Goal: Task Accomplishment & Management: Use online tool/utility

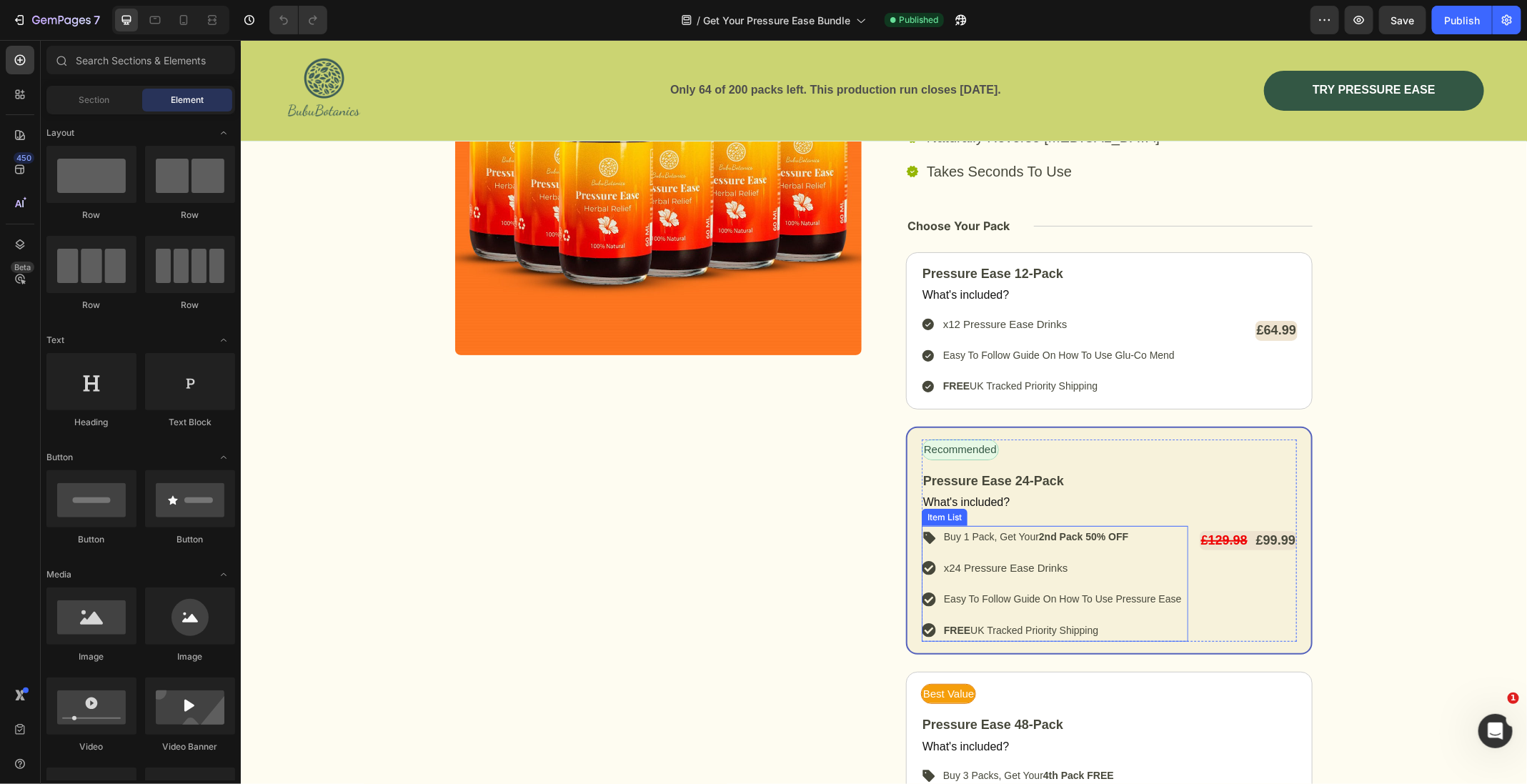
scroll to position [6228, 0]
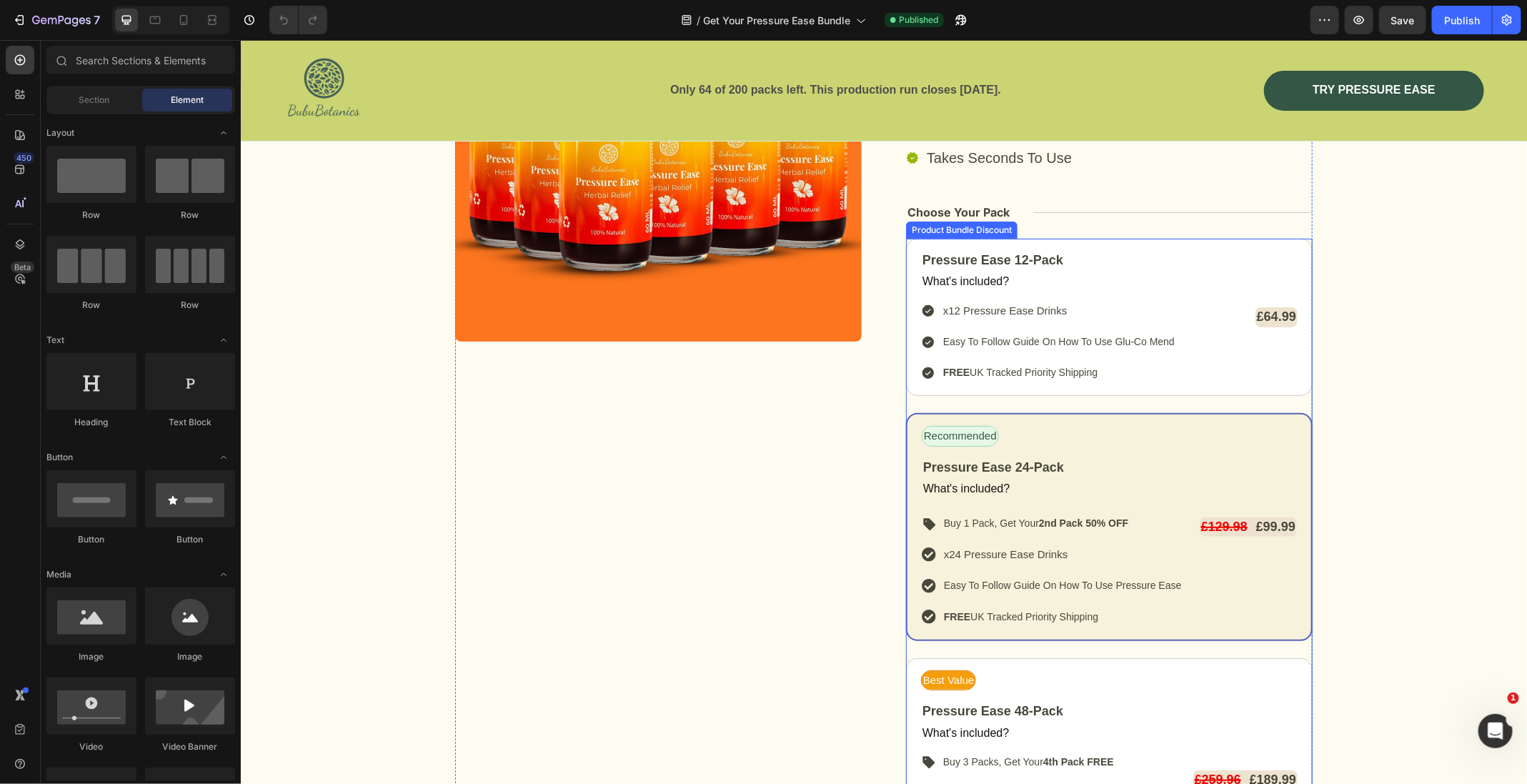
click at [916, 636] on div "Pressure Ease 12-Pack Text Block What's included? Text Block x12 Pressure Ease …" at bounding box center [1108, 569] width 406 height 663
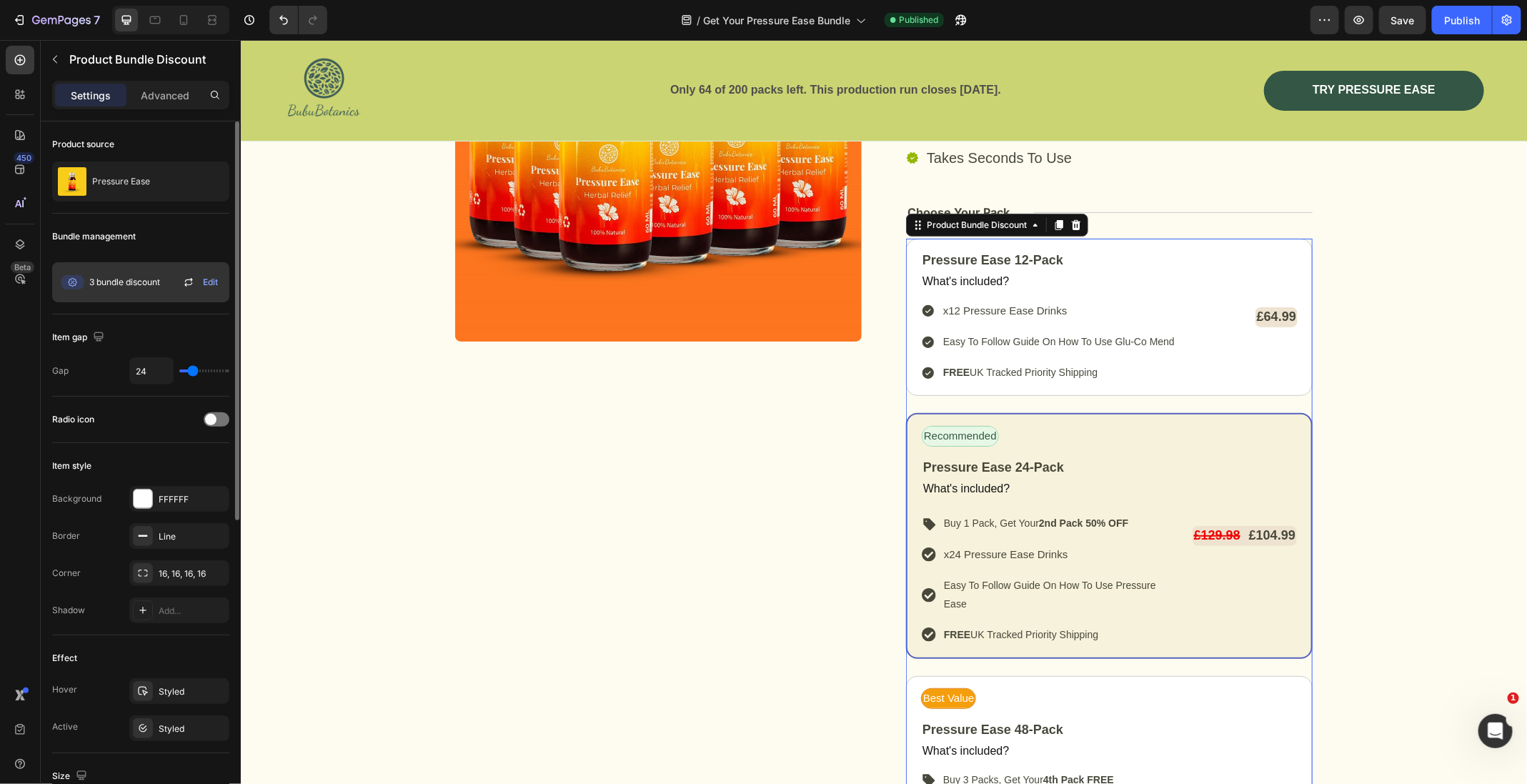
click at [189, 283] on icon at bounding box center [188, 282] width 17 height 17
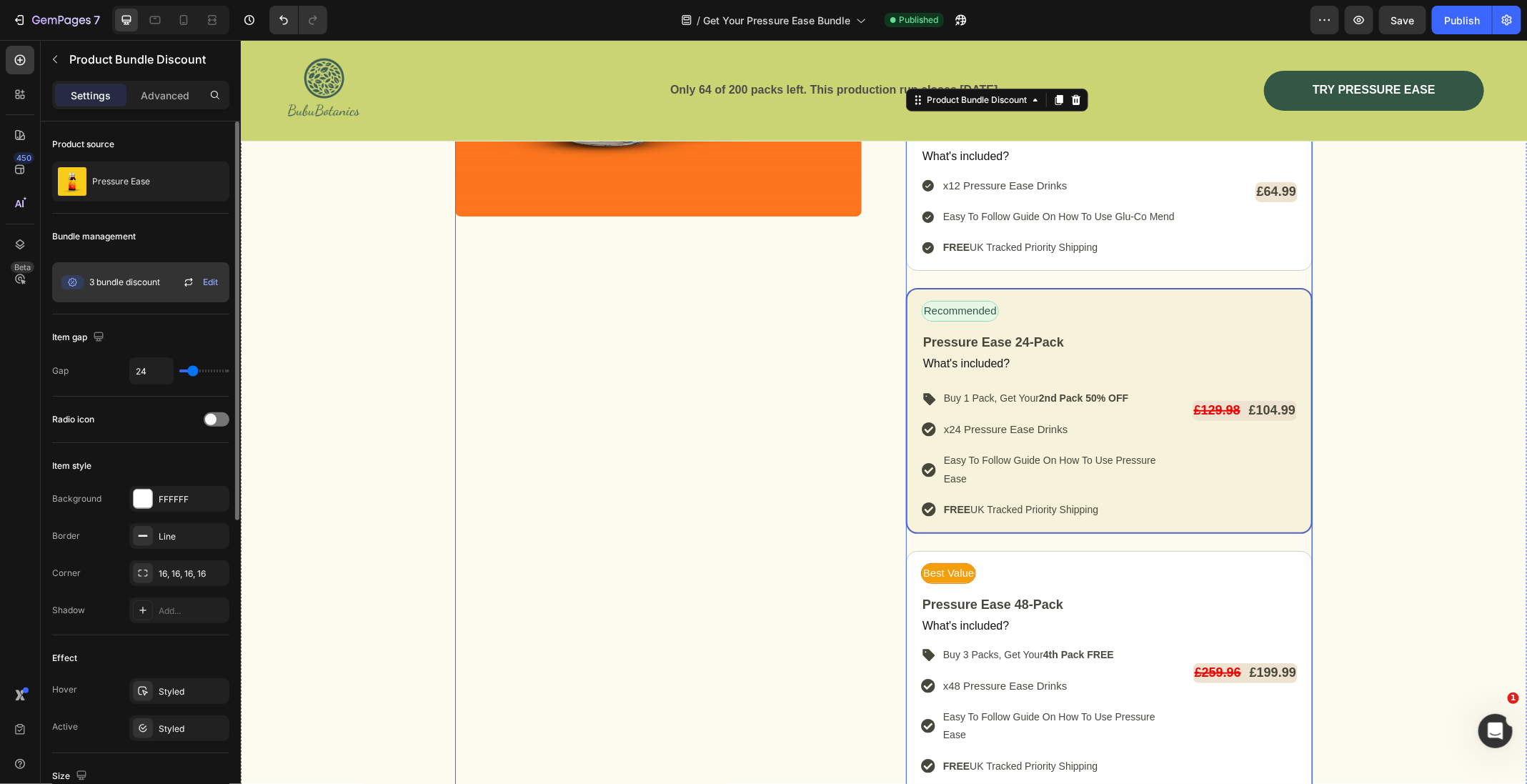
scroll to position [6350, 0]
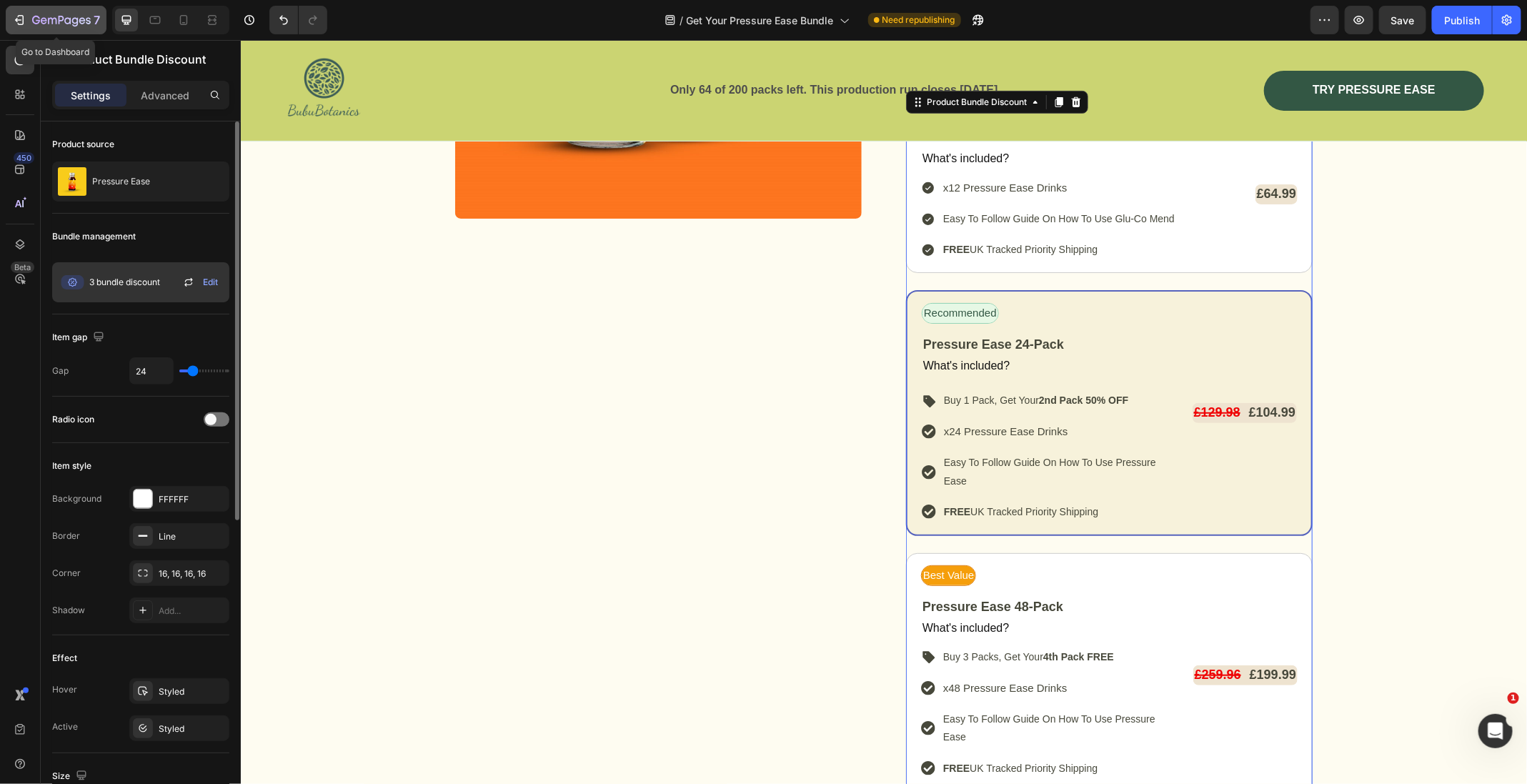
click at [55, 26] on icon "button" at bounding box center [61, 21] width 58 height 12
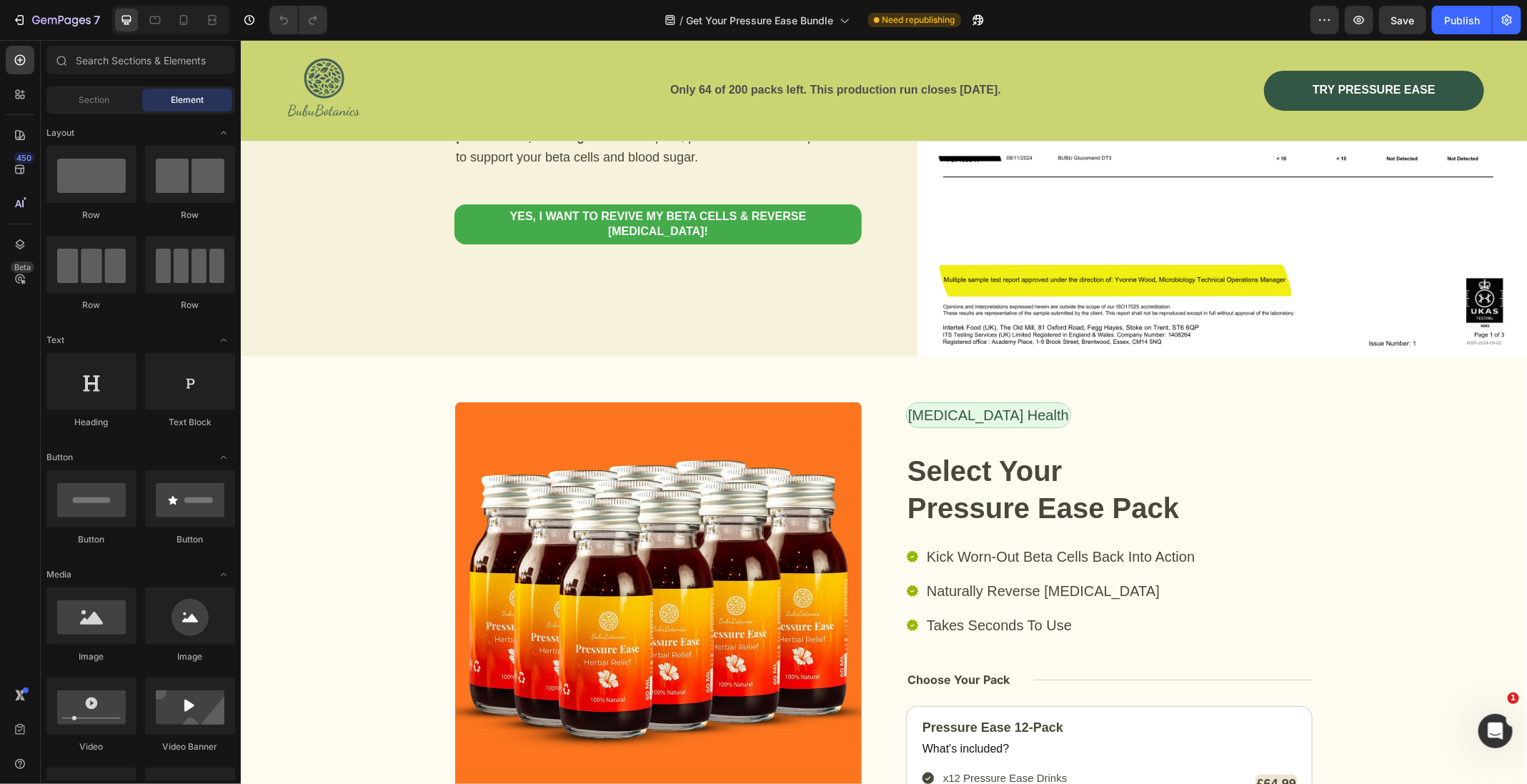
scroll to position [6616, 0]
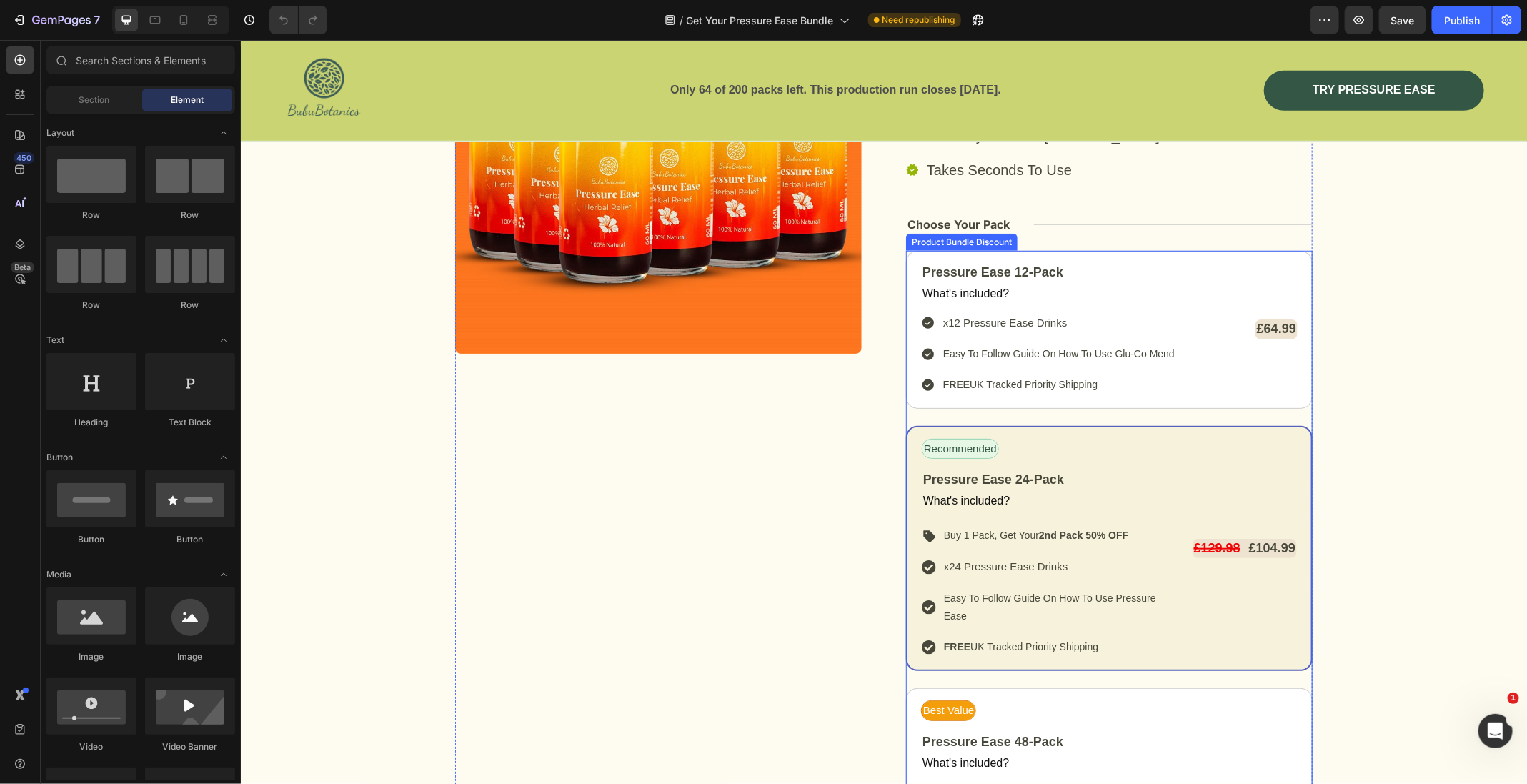
click at [990, 410] on div "Pressure Ease 12-Pack Text Block What's included? Text Block x12 Pressure Ease …" at bounding box center [1108, 591] width 406 height 682
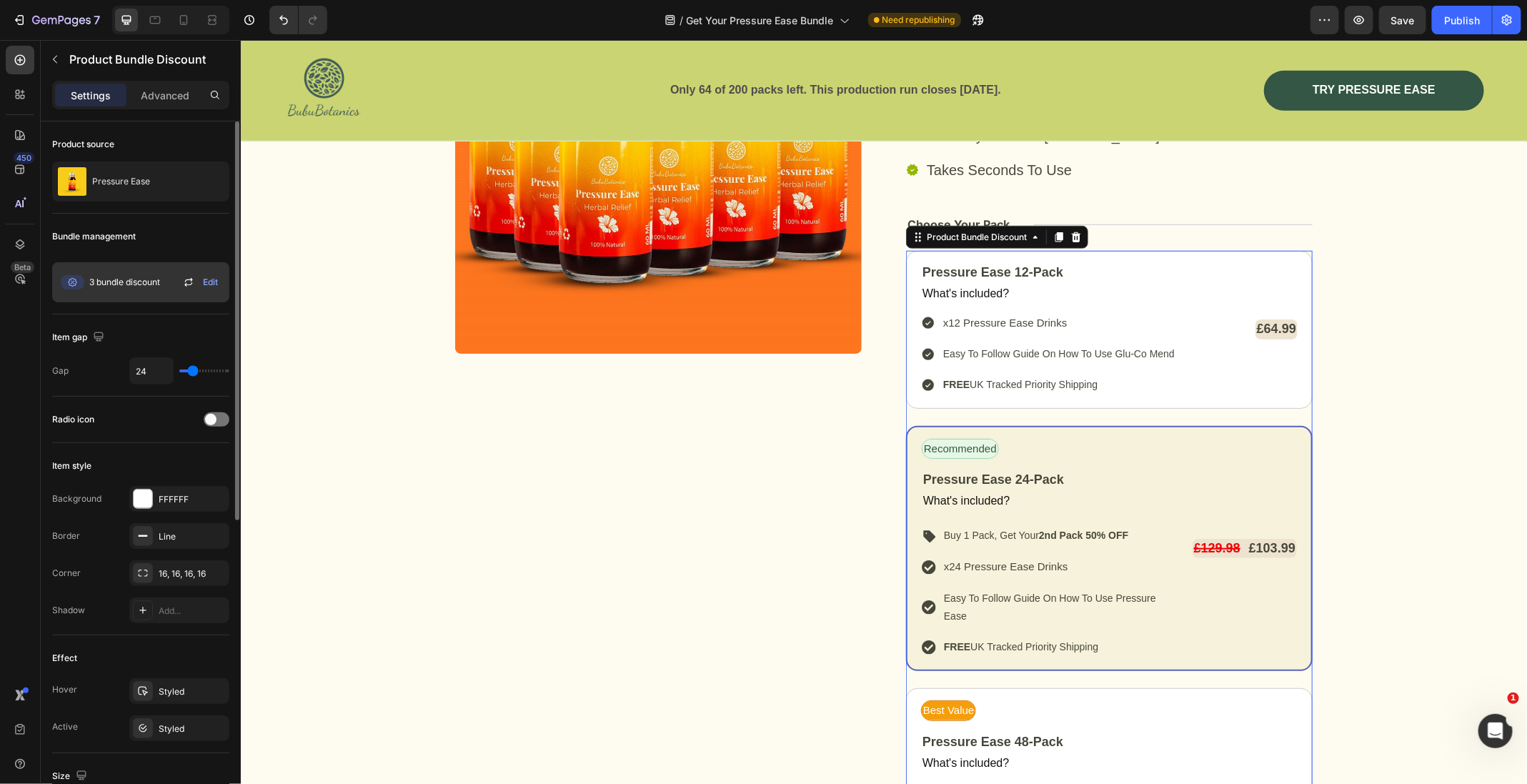
click at [189, 280] on icon at bounding box center [188, 282] width 17 height 17
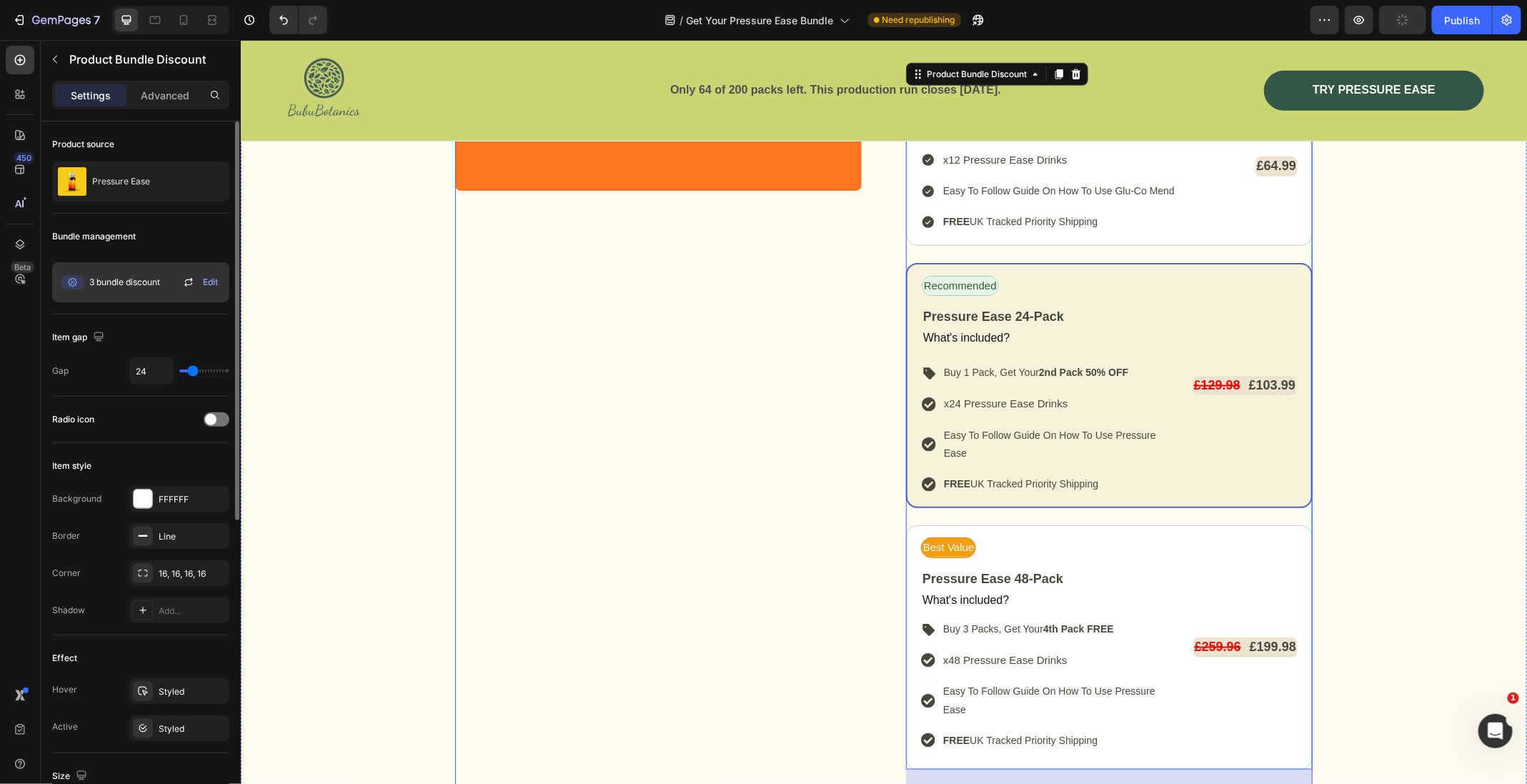
scroll to position [6783, 0]
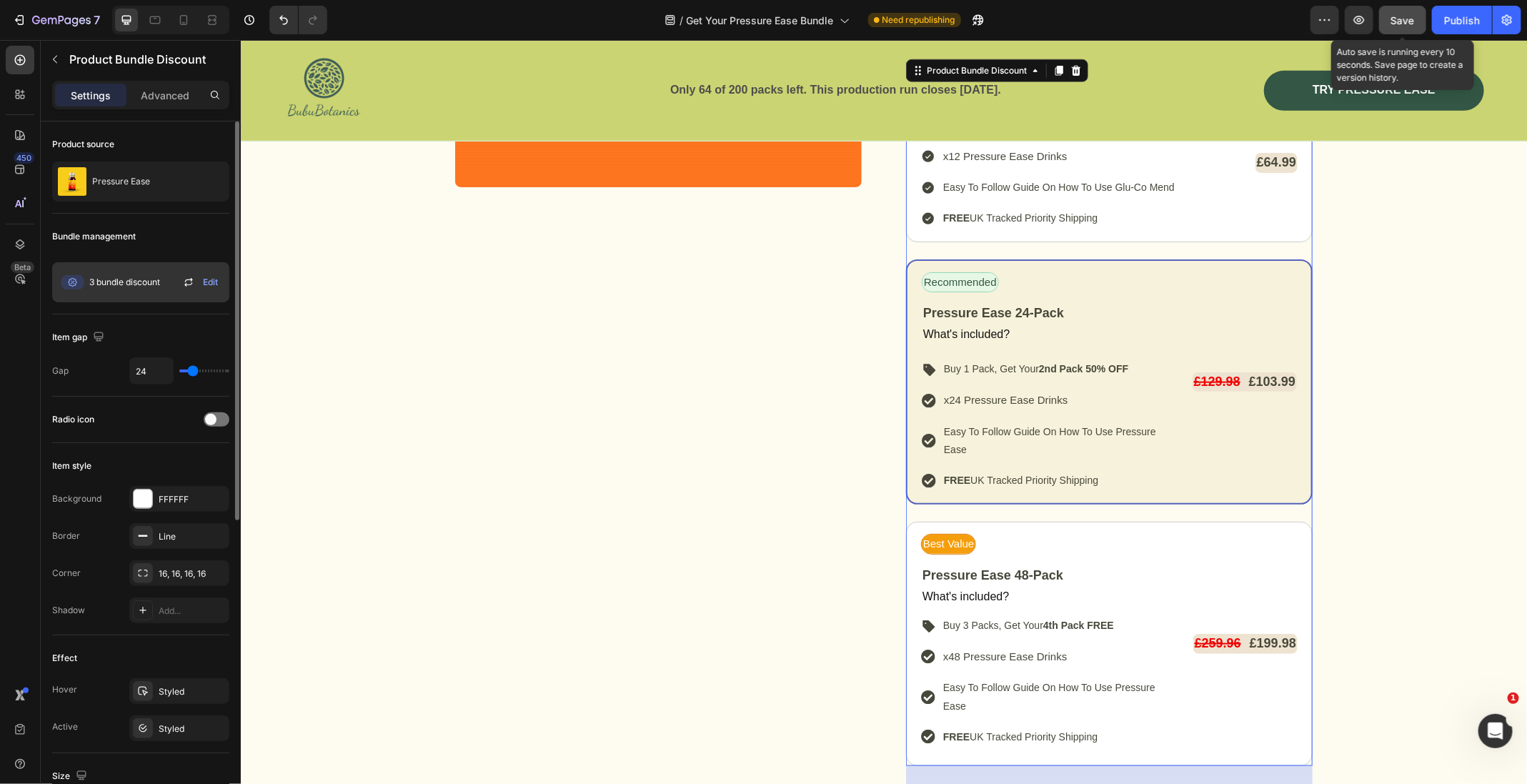
click at [1411, 17] on span "Save" at bounding box center [1403, 20] width 24 height 12
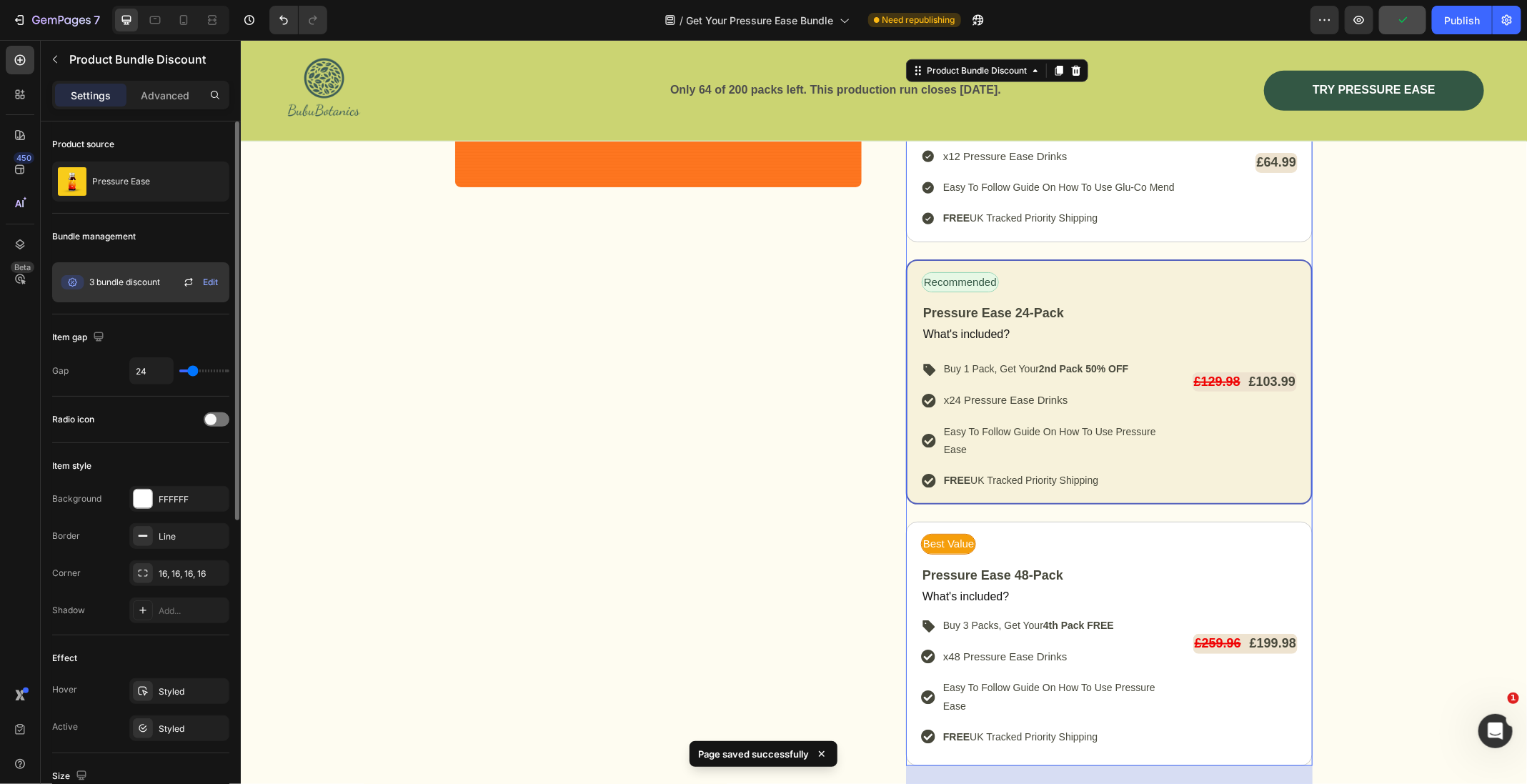
click at [1123, 243] on div "Pressure Ease 12-Pack Text Block What's included? Text Block x12 Pressure Ease …" at bounding box center [1108, 425] width 406 height 682
click at [198, 180] on div at bounding box center [209, 181] width 40 height 40
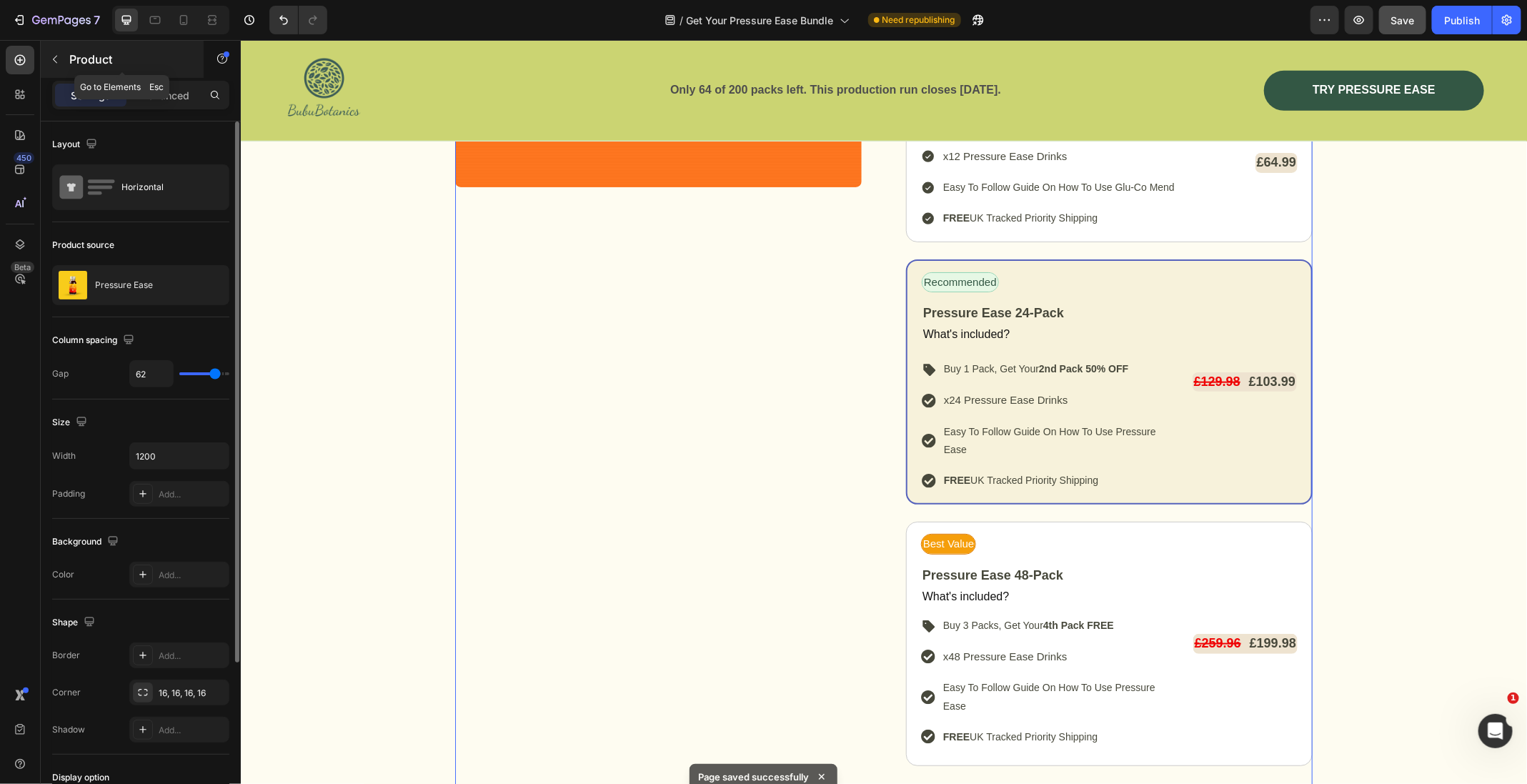
click at [85, 59] on p "Product" at bounding box center [130, 59] width 122 height 17
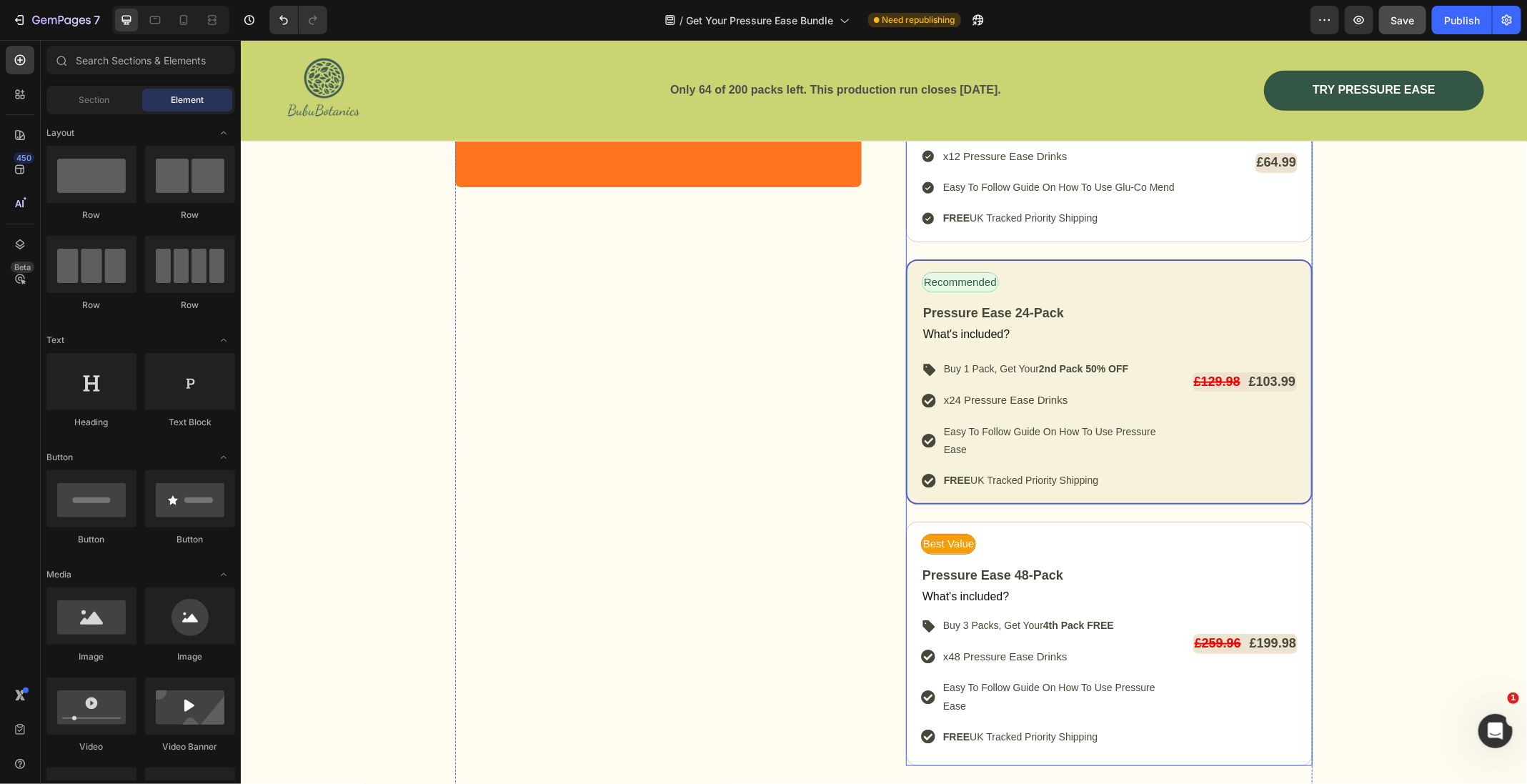
click at [1029, 246] on div "Pressure Ease 12-Pack Text Block What's included? Text Block x12 Pressure Ease …" at bounding box center [1108, 425] width 406 height 682
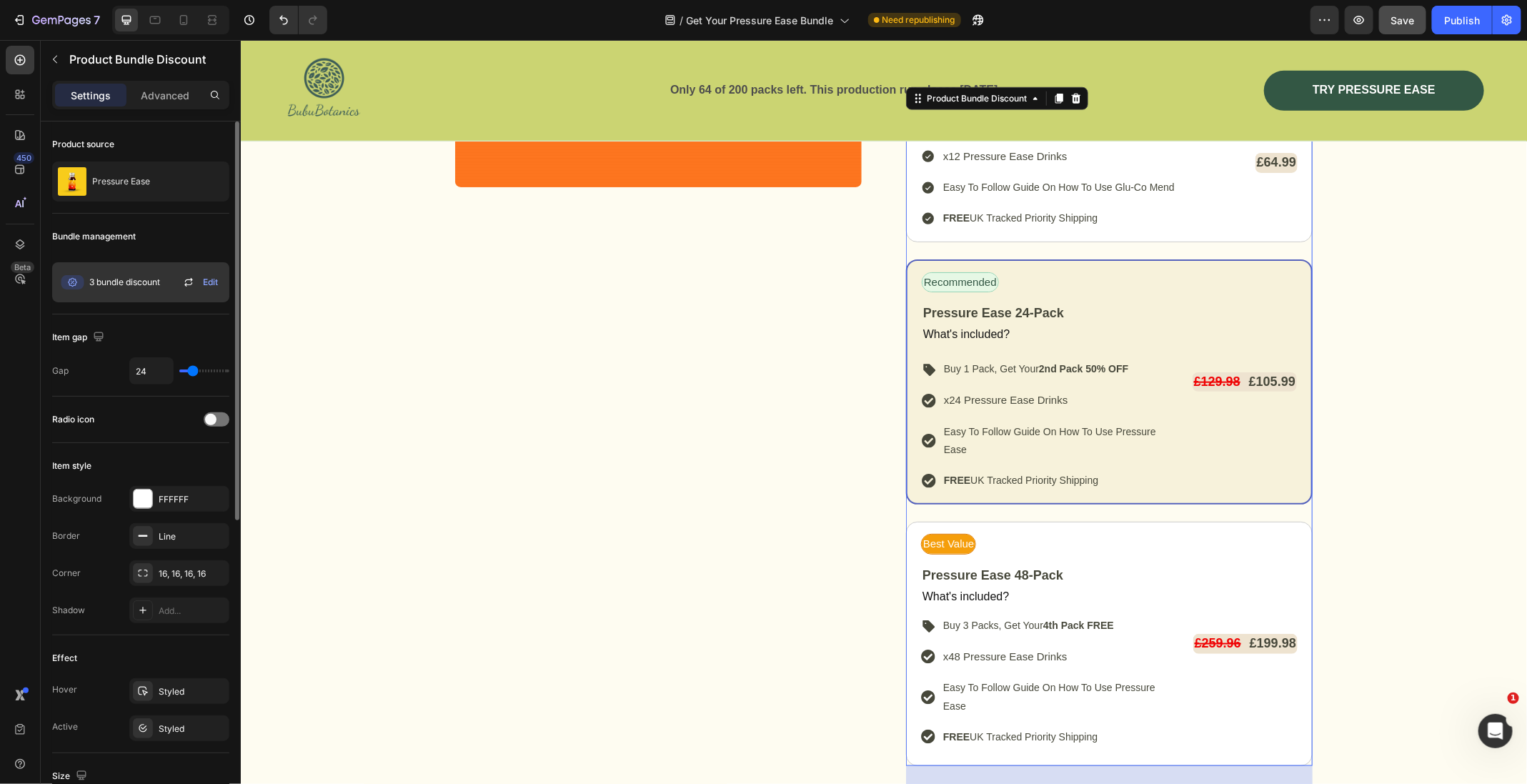
click at [188, 278] on icon at bounding box center [189, 279] width 8 height 4
click at [187, 280] on icon at bounding box center [188, 282] width 17 height 17
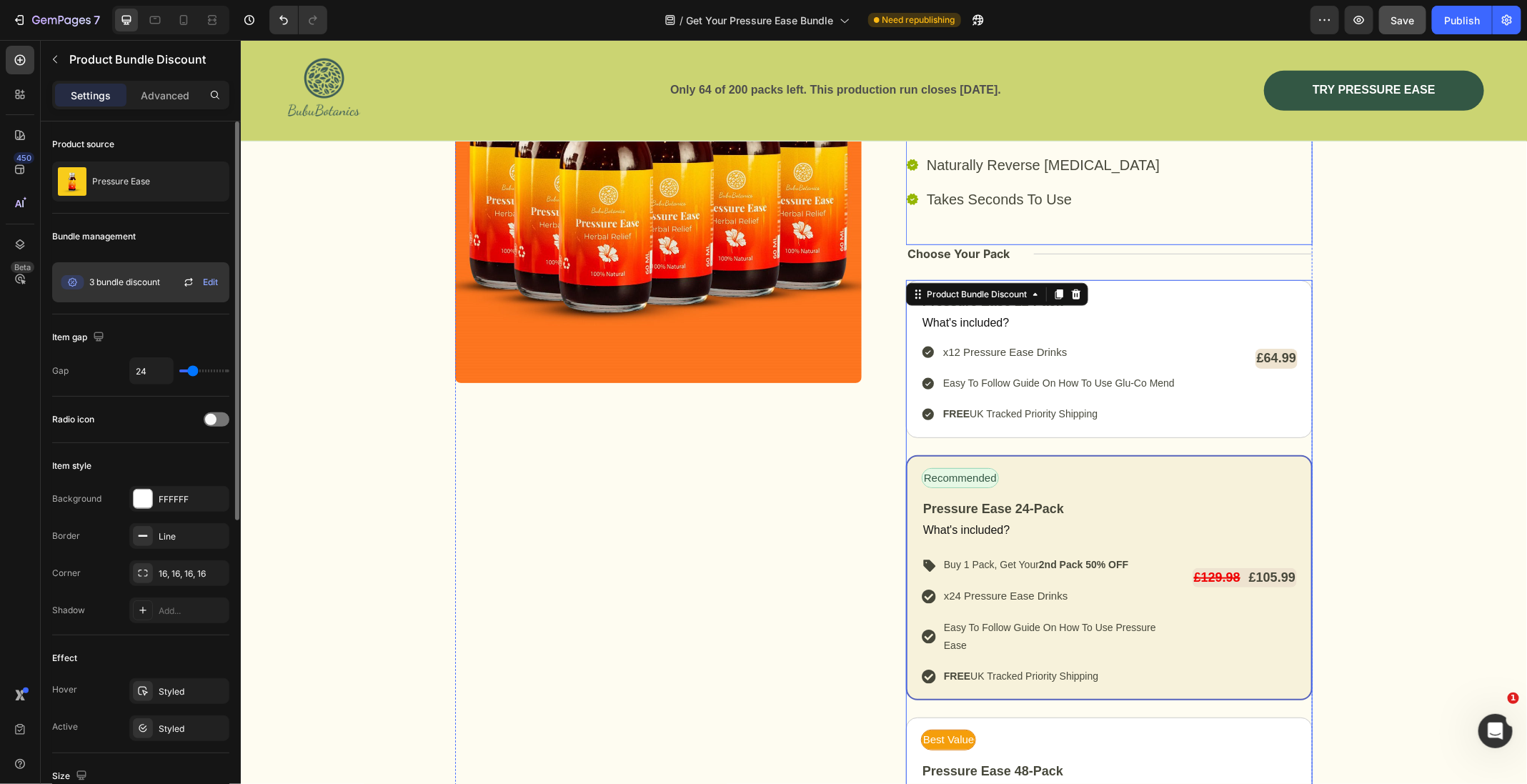
scroll to position [6580, 0]
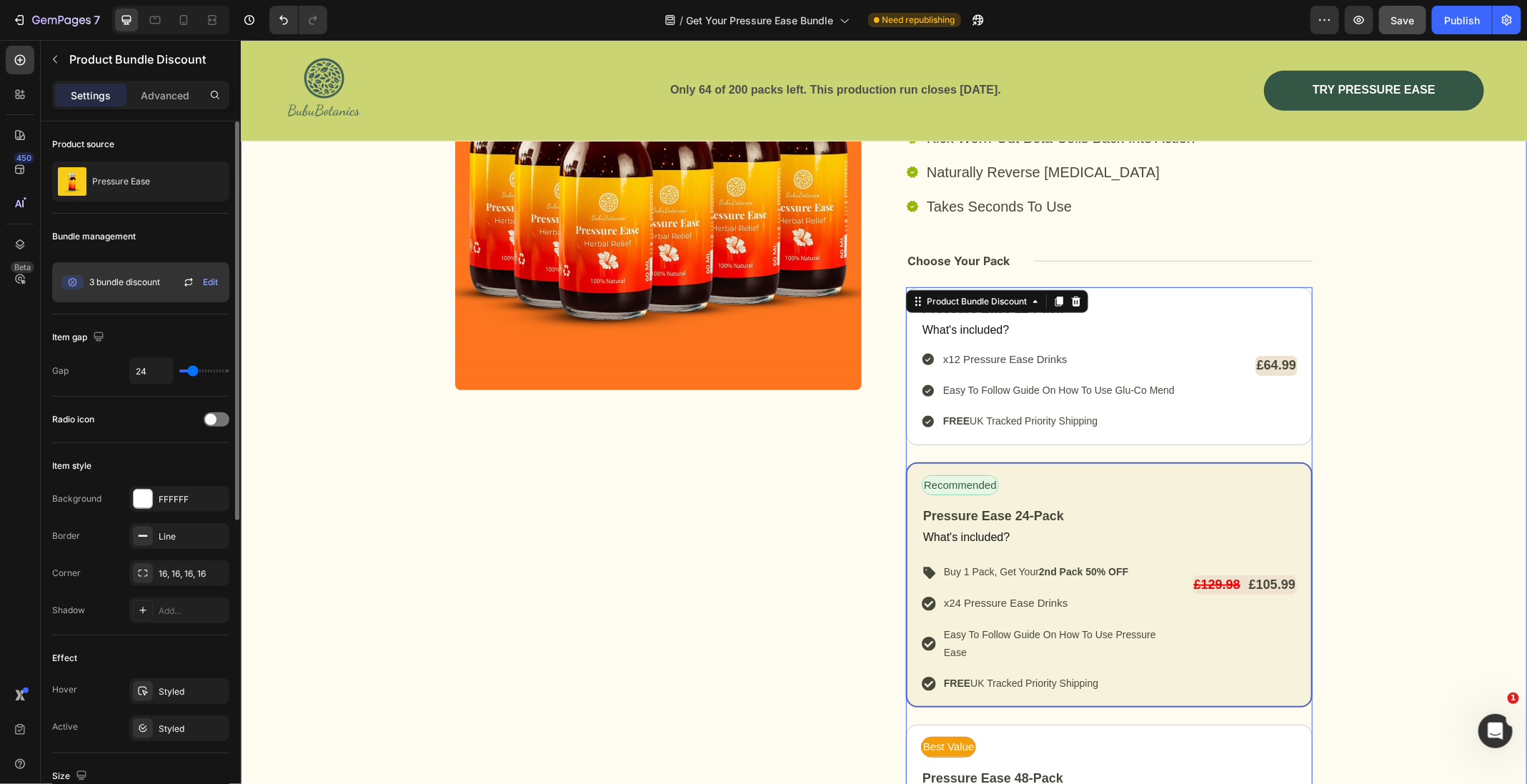
click at [1457, 344] on div "Image Beta Cell Health Text Block Row Select Your Pressure Ease Pack Heading Ki…" at bounding box center [883, 525] width 1286 height 1084
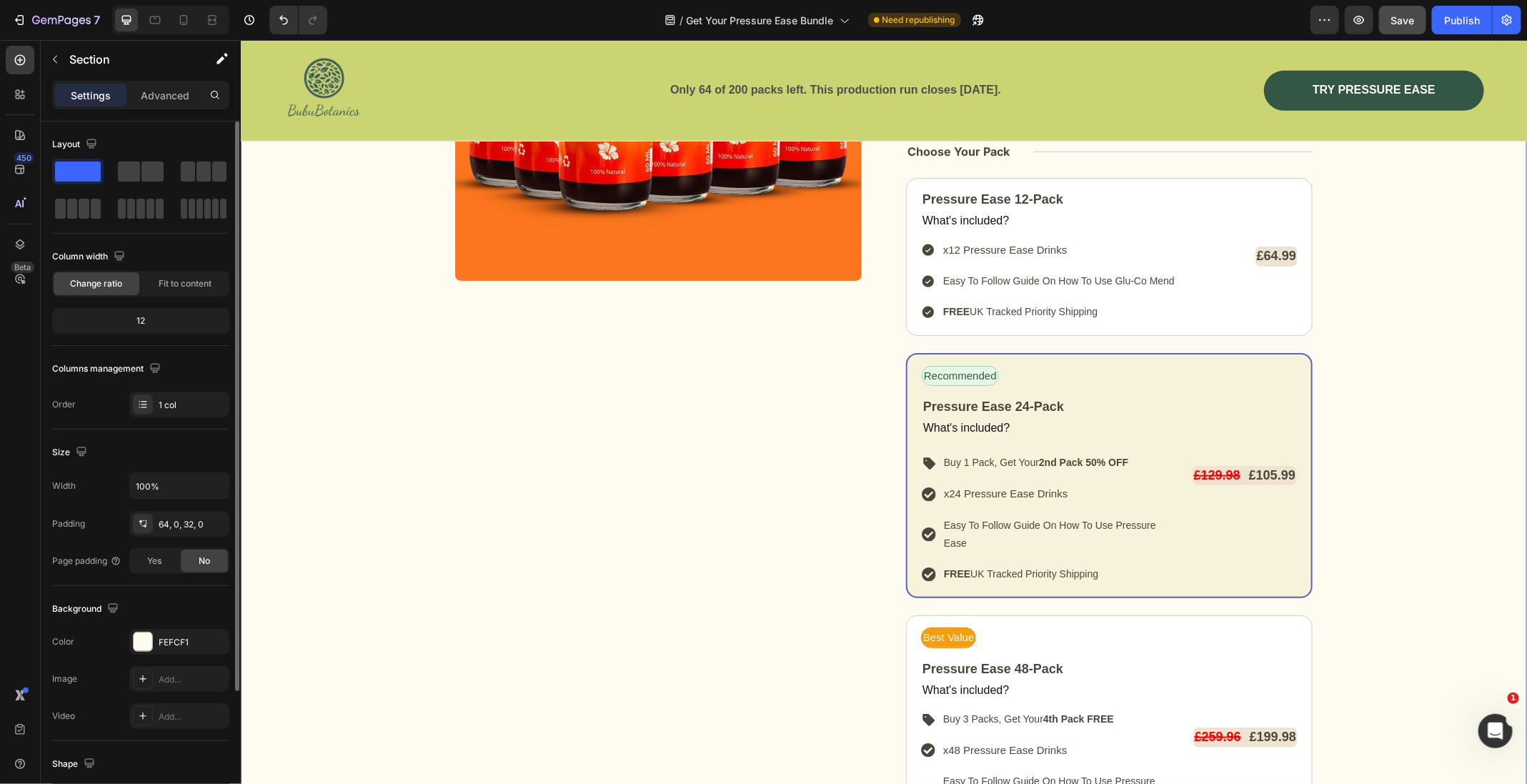
scroll to position [6693, 0]
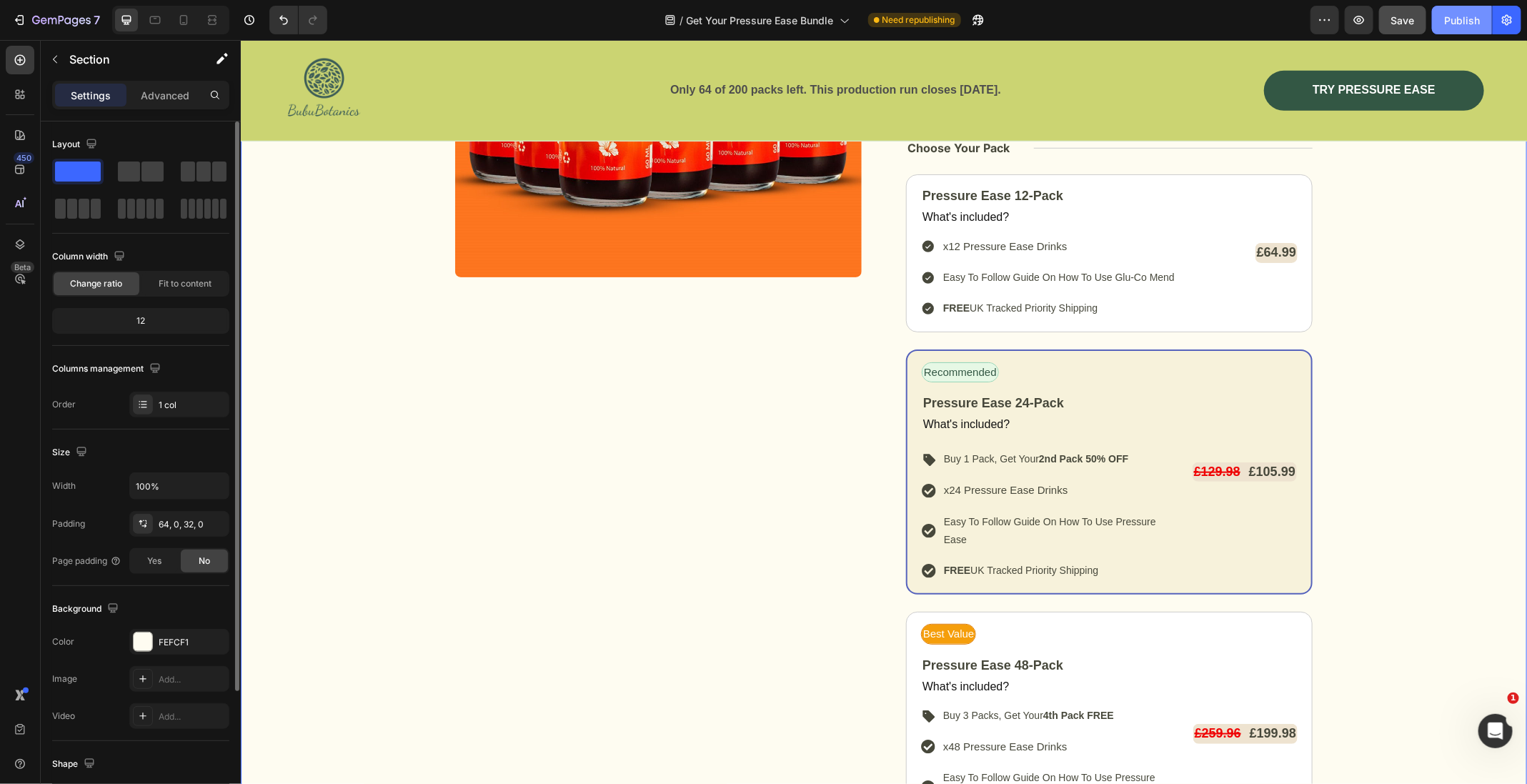
click at [1464, 14] on div "Publish" at bounding box center [1462, 20] width 36 height 15
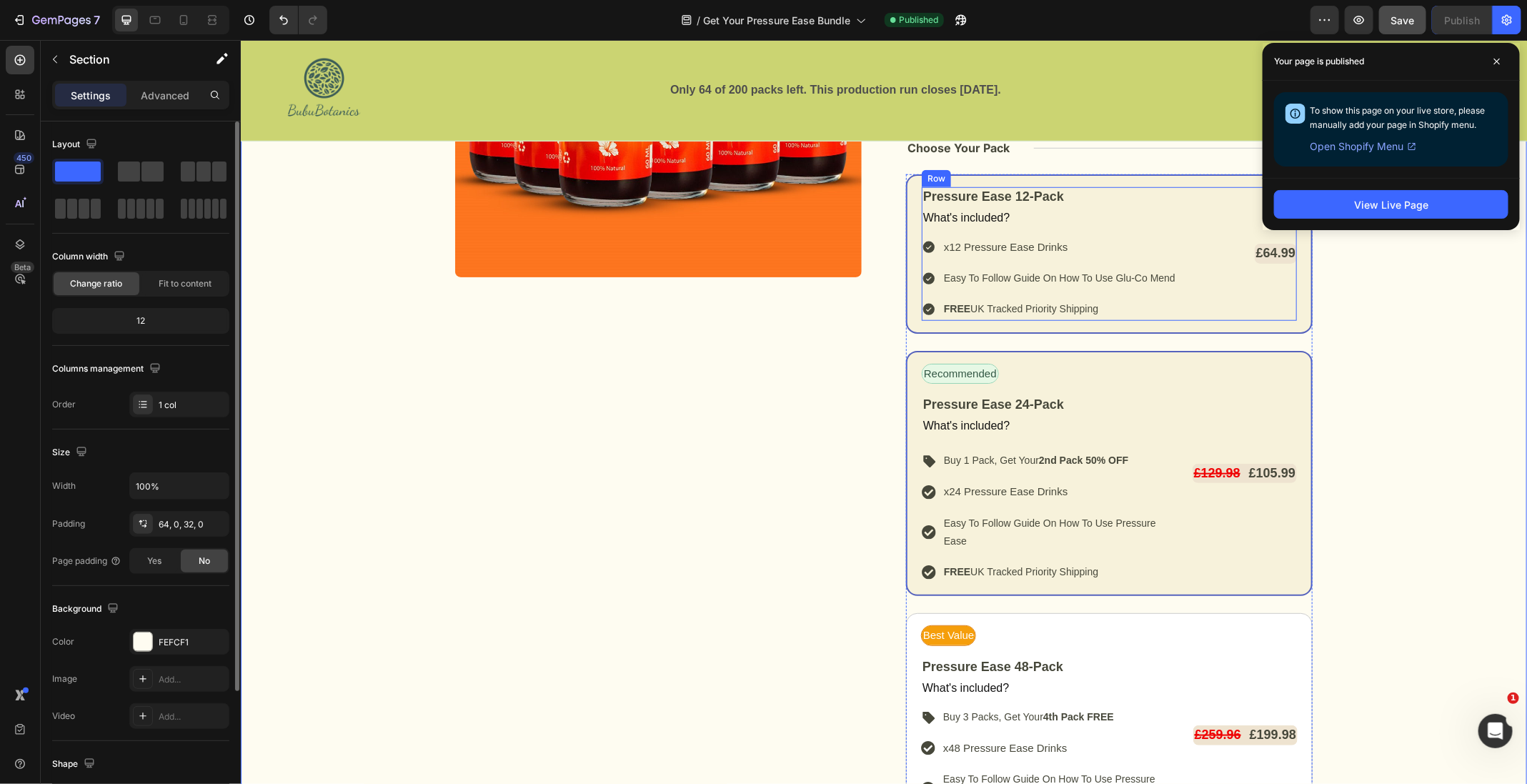
click at [1196, 215] on div "Pressure Ease 12-Pack Text Block What's included? Text Block x12 Pressure Ease …" at bounding box center [1108, 254] width 375 height 134
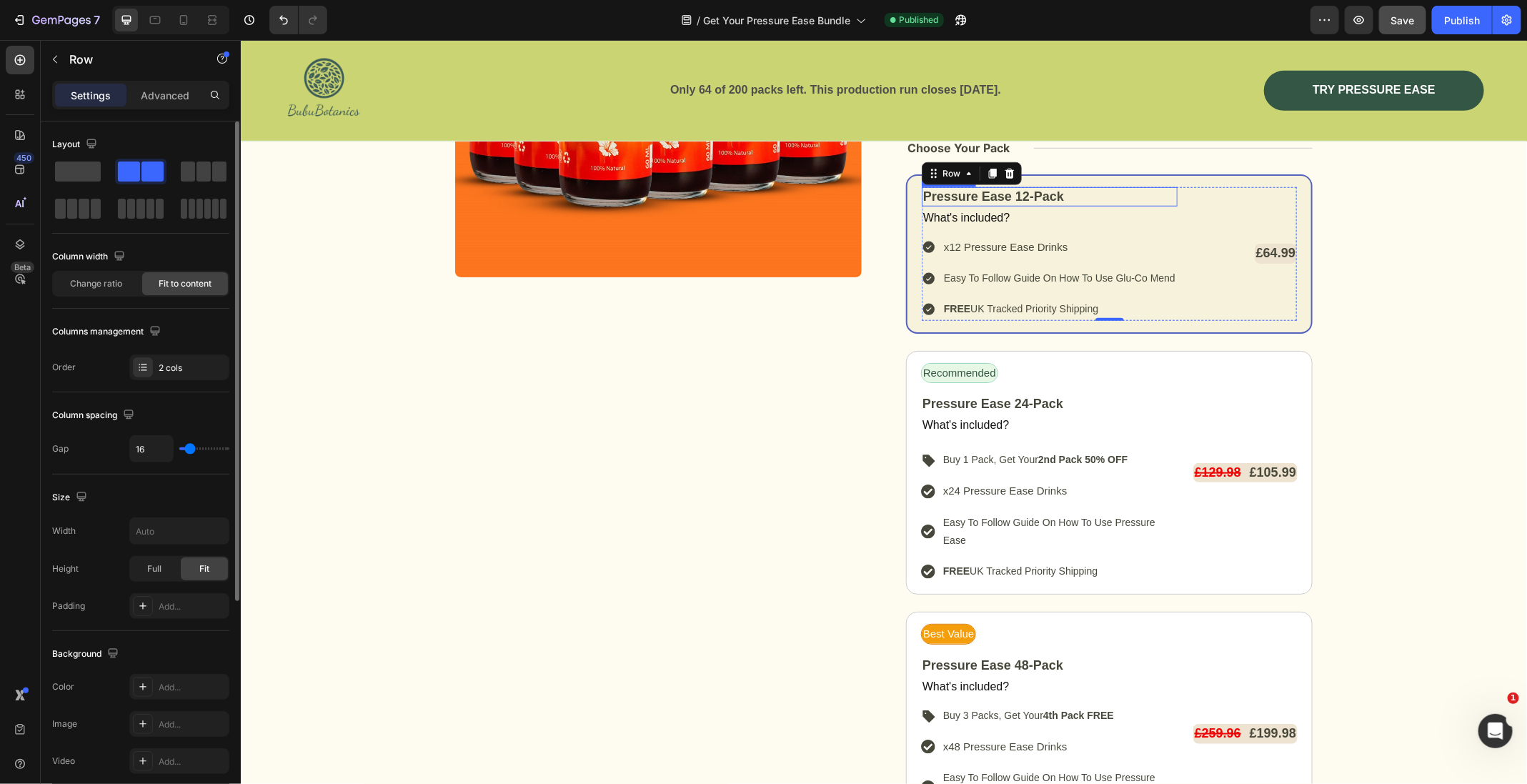
click at [1032, 193] on p "Pressure Ease 12-Pack" at bounding box center [1049, 196] width 253 height 17
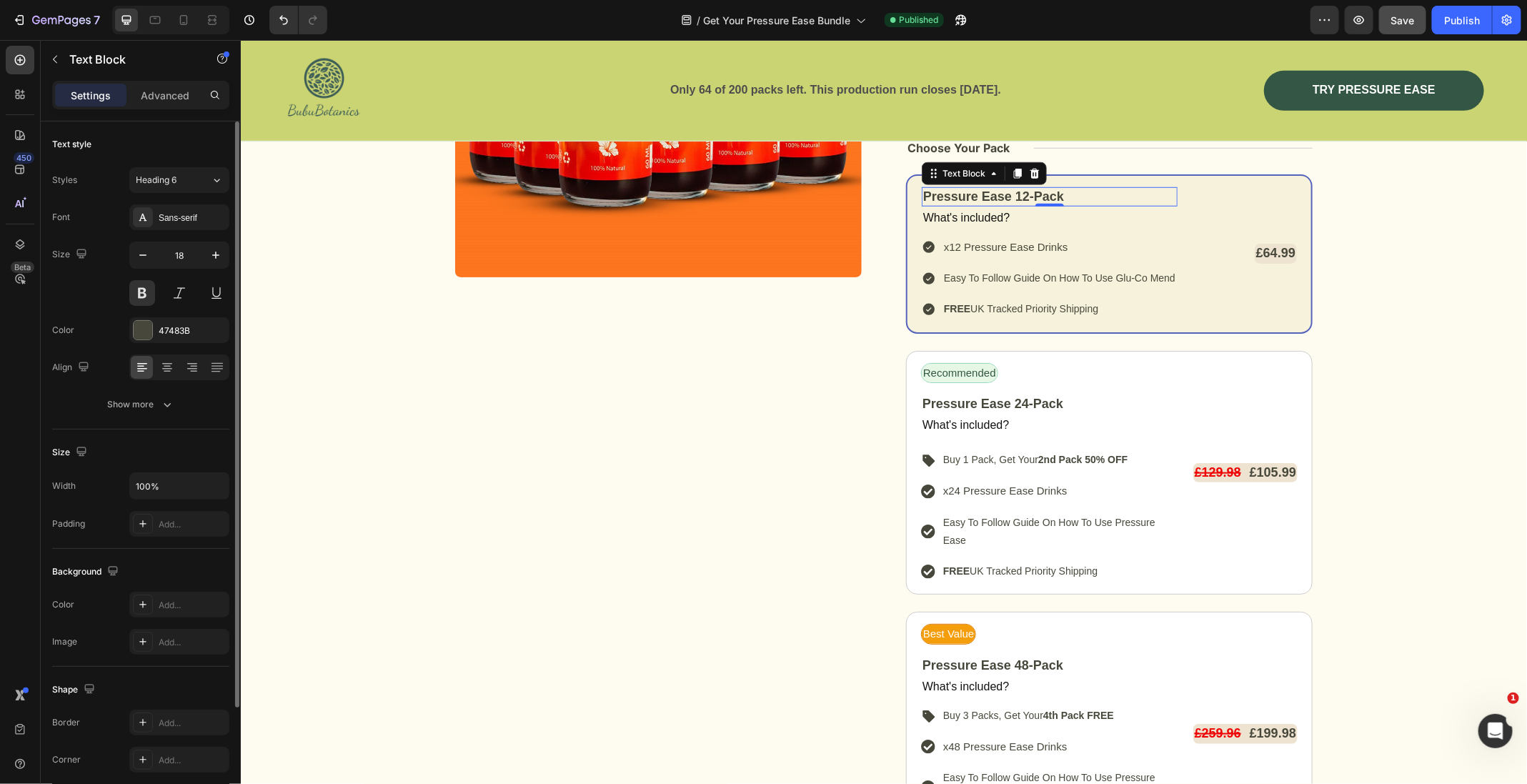
click at [1030, 195] on p "Pressure Ease 12-Pack" at bounding box center [1049, 196] width 253 height 17
click at [1466, 206] on div "Image Beta Cell Health Text Block Row Select Your Pressure Ease Pack Heading Ki…" at bounding box center [883, 411] width 1286 height 1084
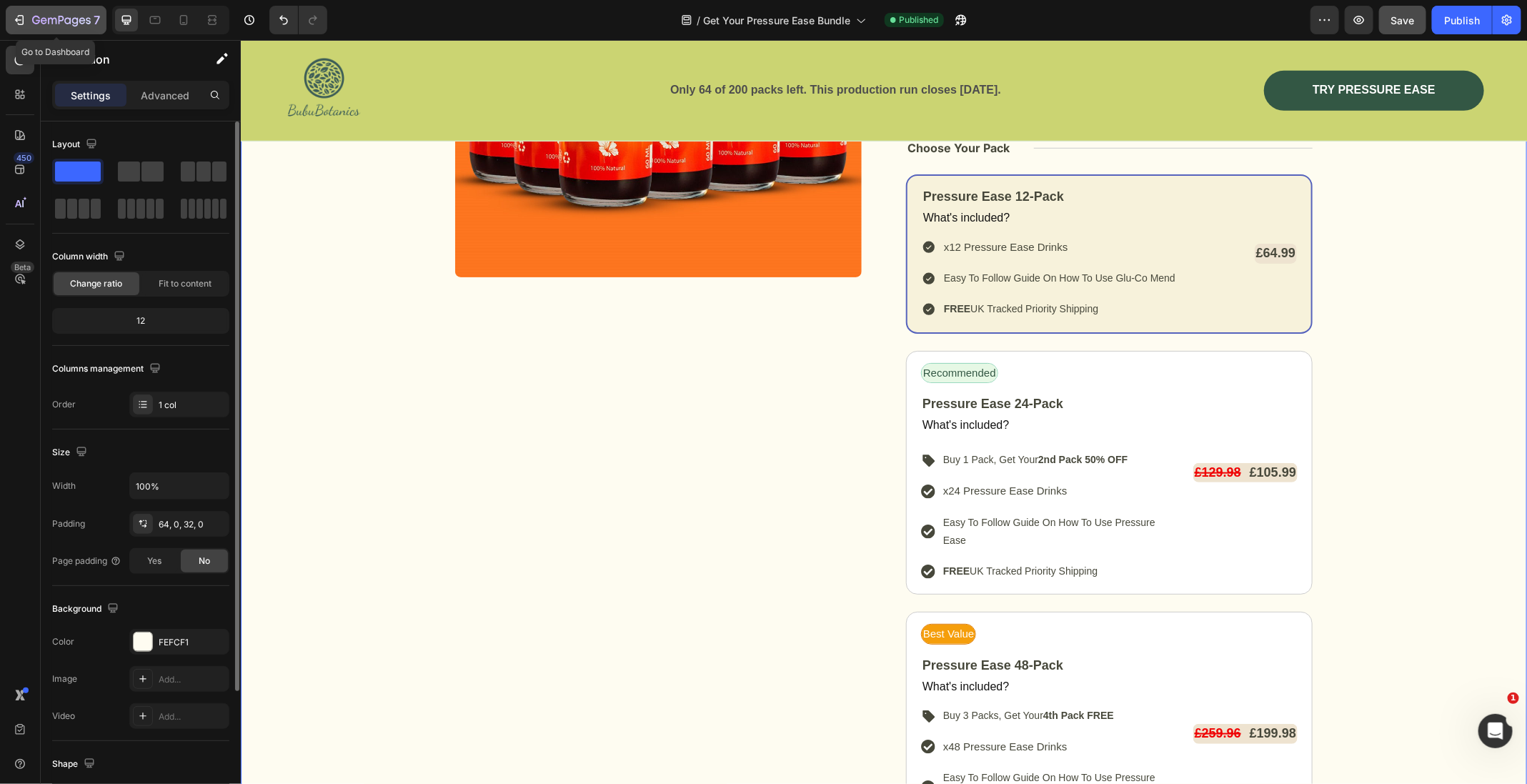
click at [29, 18] on div "7" at bounding box center [56, 19] width 88 height 17
